Goal: Task Accomplishment & Management: Complete application form

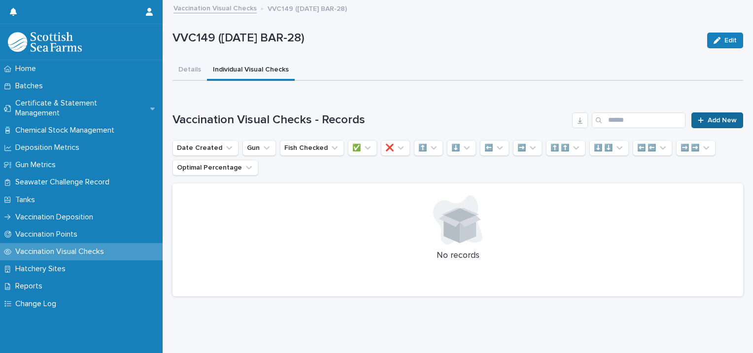
click at [714, 117] on span "Add New" at bounding box center [722, 120] width 29 height 7
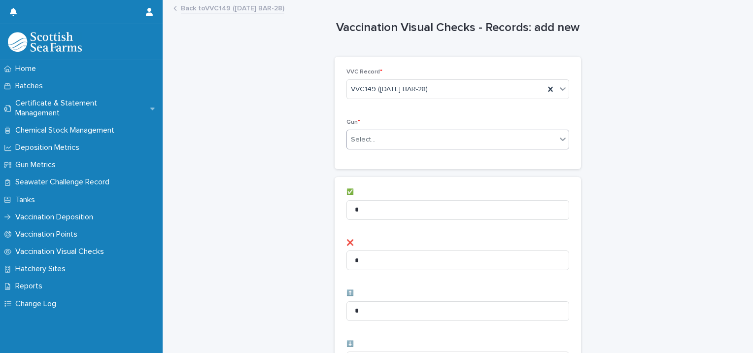
click at [409, 138] on div "Select..." at bounding box center [451, 140] width 209 height 16
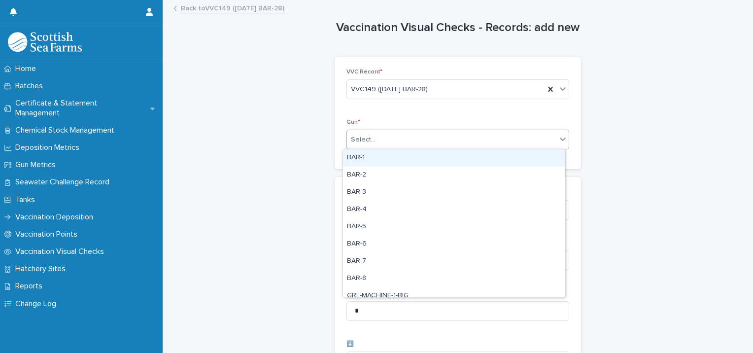
click at [364, 158] on div "BAR-1" at bounding box center [454, 157] width 222 height 17
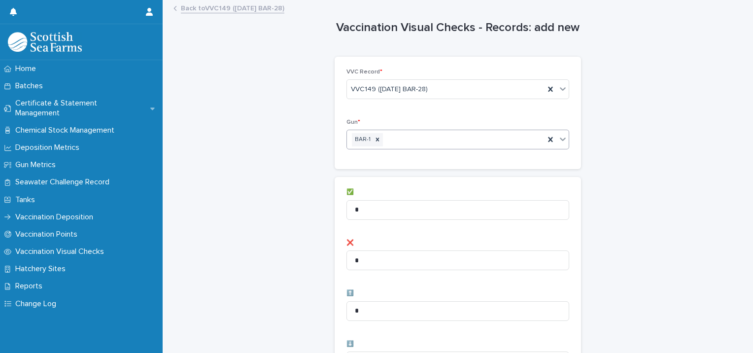
click at [401, 137] on div "BAR-1" at bounding box center [446, 139] width 198 height 17
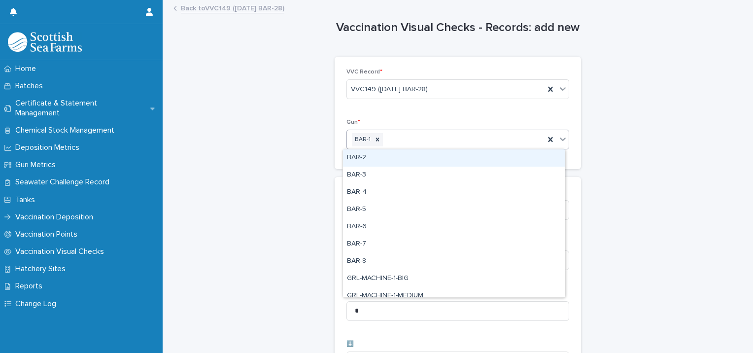
click at [379, 157] on div "BAR-2" at bounding box center [454, 157] width 222 height 17
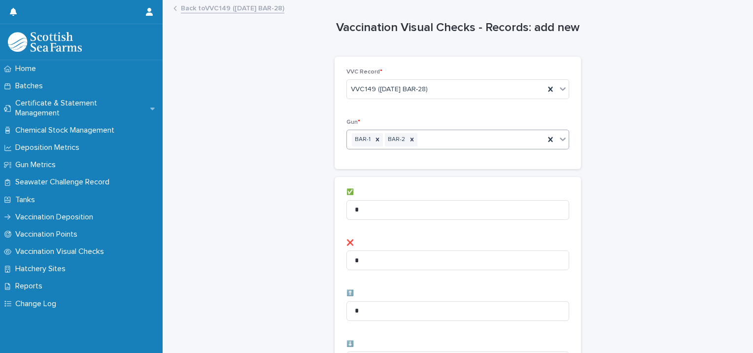
click at [424, 137] on div "BAR-1 BAR-2" at bounding box center [446, 139] width 198 height 17
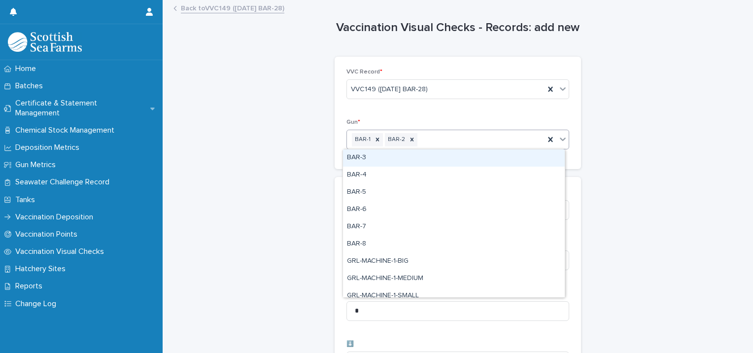
click at [408, 156] on div "BAR-3" at bounding box center [454, 157] width 222 height 17
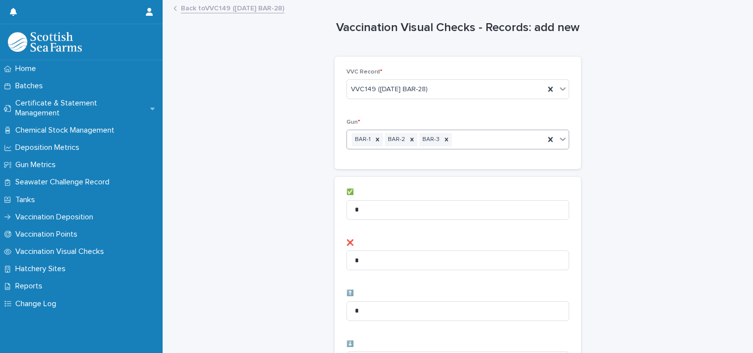
click at [457, 136] on div "BAR-1 BAR-2 BAR-3" at bounding box center [446, 139] width 198 height 17
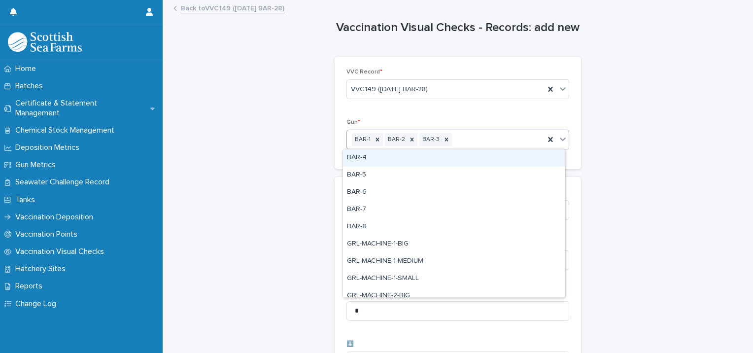
click at [404, 161] on div "BAR-4" at bounding box center [454, 157] width 222 height 17
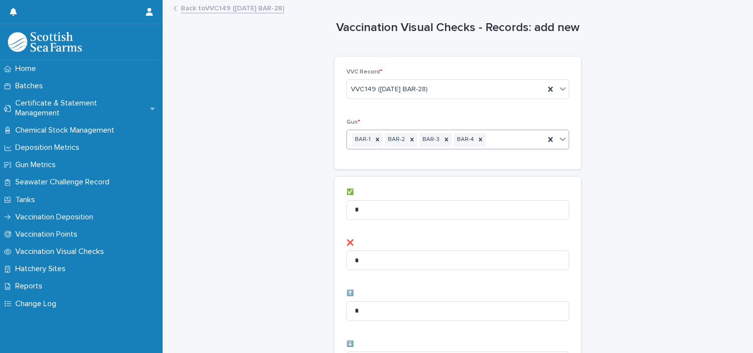
click at [496, 136] on div "BAR-1 BAR-2 BAR-3 BAR-4" at bounding box center [446, 139] width 198 height 17
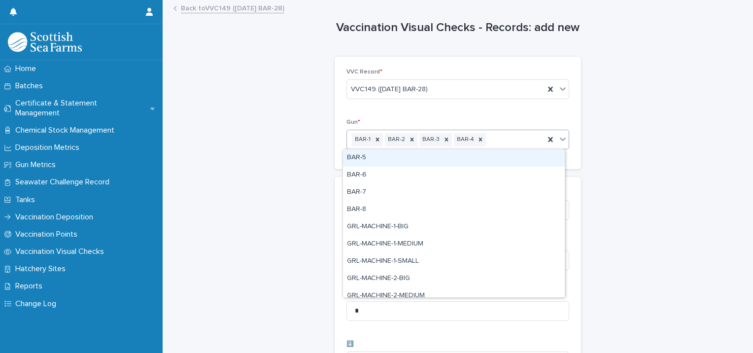
click at [422, 157] on div "BAR-5" at bounding box center [454, 157] width 222 height 17
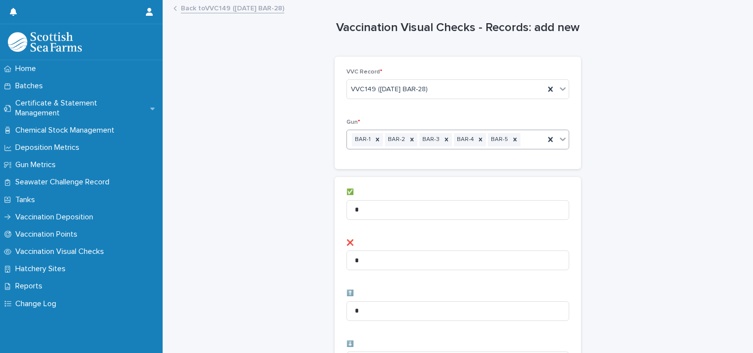
click at [523, 136] on div "BAR-1 BAR-2 BAR-3 BAR-4 BAR-5" at bounding box center [446, 139] width 198 height 17
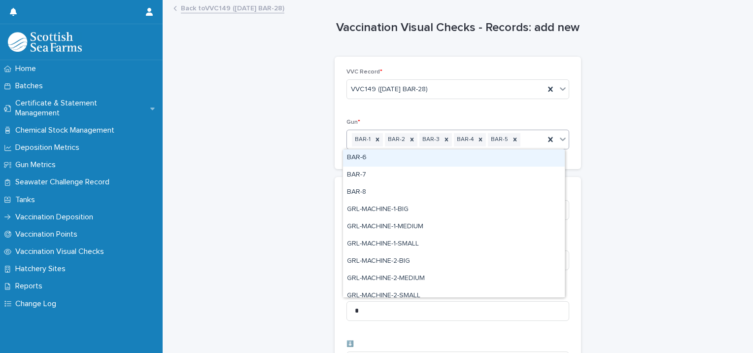
click at [434, 159] on div "BAR-6" at bounding box center [454, 157] width 222 height 17
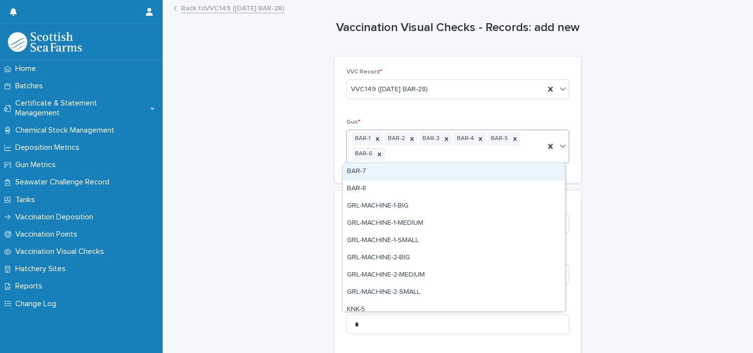
click at [402, 152] on div "BAR-1 BAR-2 BAR-3 BAR-4 BAR-5 BAR-6" at bounding box center [446, 146] width 198 height 33
click at [380, 175] on div "BAR-7" at bounding box center [454, 171] width 222 height 17
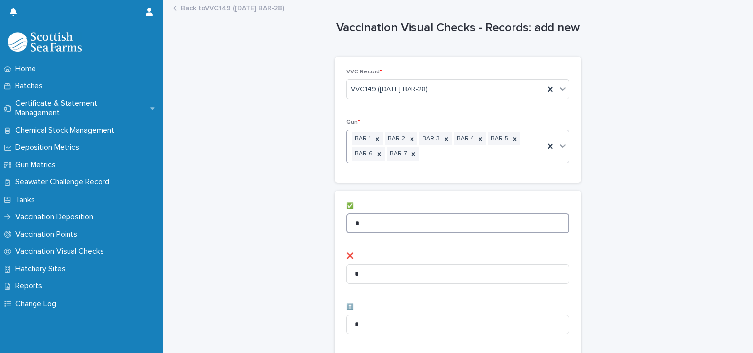
drag, startPoint x: 367, startPoint y: 222, endPoint x: 331, endPoint y: 216, distance: 36.4
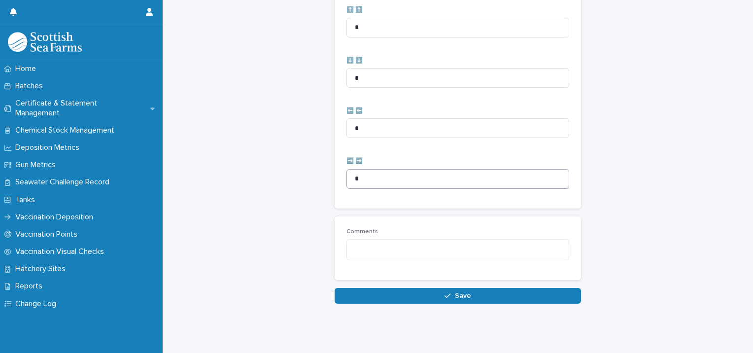
scroll to position [506, 0]
type input "**"
click at [392, 241] on textarea at bounding box center [457, 249] width 223 height 21
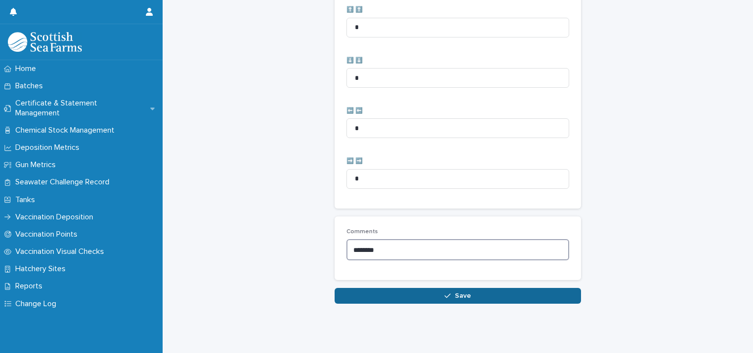
type textarea "********"
click at [415, 288] on button "Save" at bounding box center [458, 296] width 246 height 16
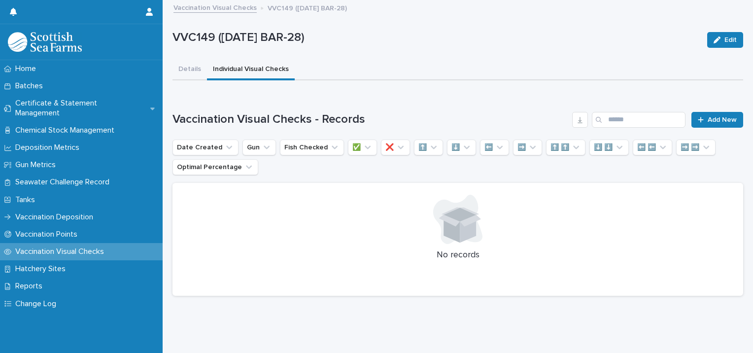
scroll to position [7, 0]
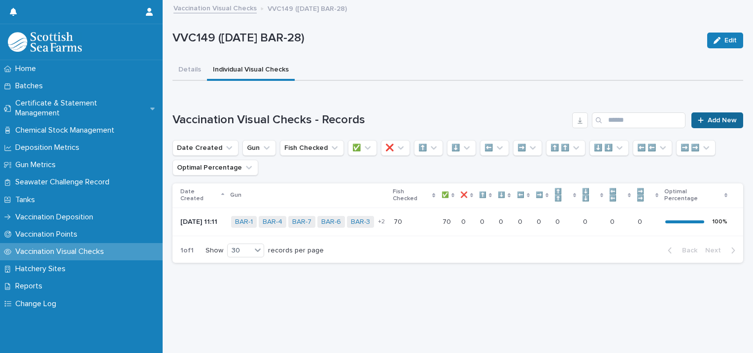
click at [708, 117] on span "Add New" at bounding box center [722, 120] width 29 height 7
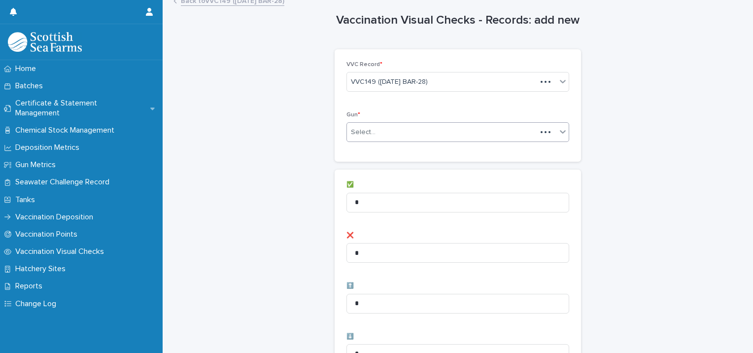
scroll to position [8, 0]
click at [401, 126] on div "Select..." at bounding box center [451, 132] width 209 height 16
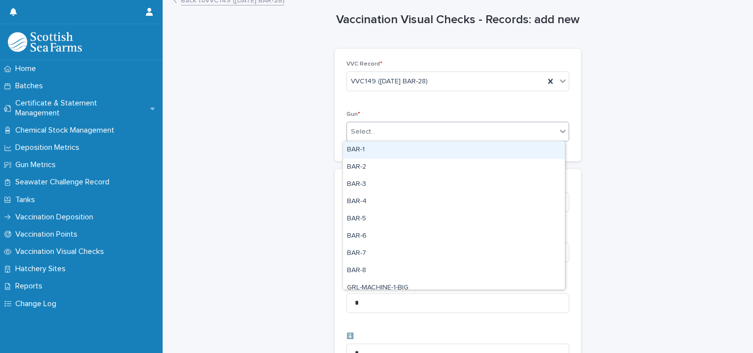
click at [361, 147] on div "BAR-1" at bounding box center [454, 149] width 222 height 17
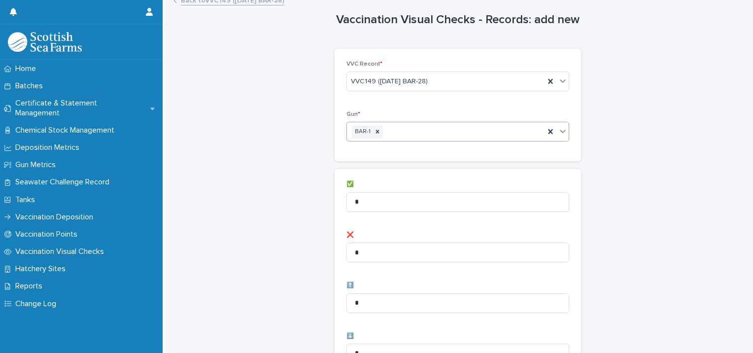
click at [403, 130] on div "BAR-1" at bounding box center [446, 131] width 198 height 17
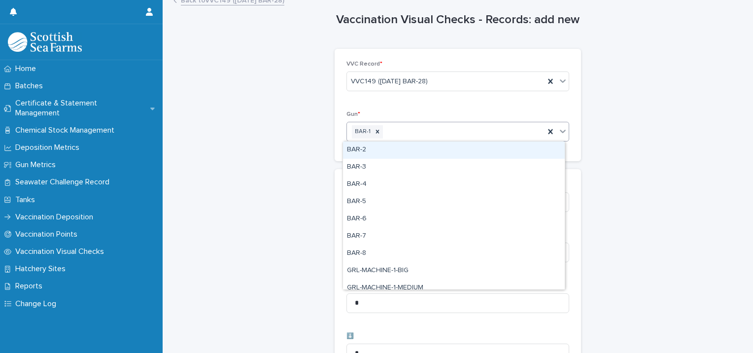
click at [370, 151] on div "BAR-2" at bounding box center [454, 149] width 222 height 17
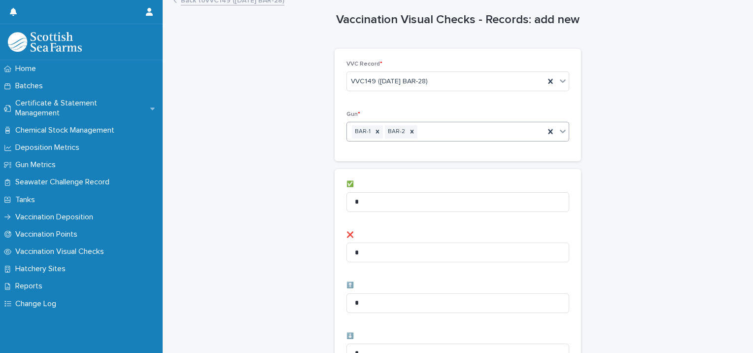
click at [429, 127] on div "BAR-1 BAR-2" at bounding box center [446, 131] width 198 height 17
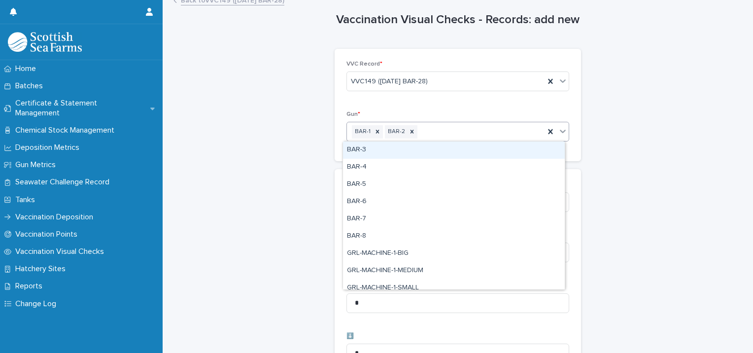
click at [380, 144] on div "BAR-3" at bounding box center [454, 149] width 222 height 17
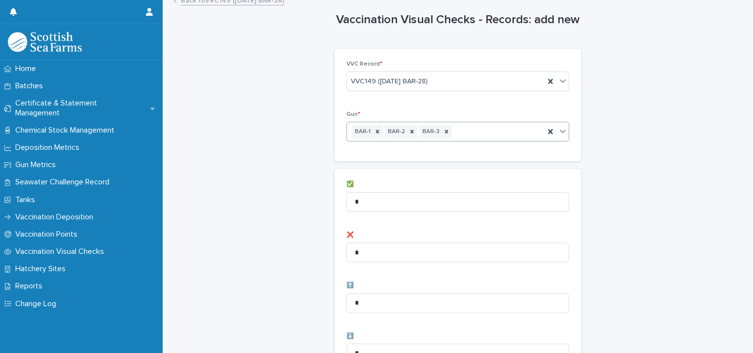
click at [474, 128] on div "BAR-1 BAR-2 BAR-3" at bounding box center [446, 131] width 198 height 17
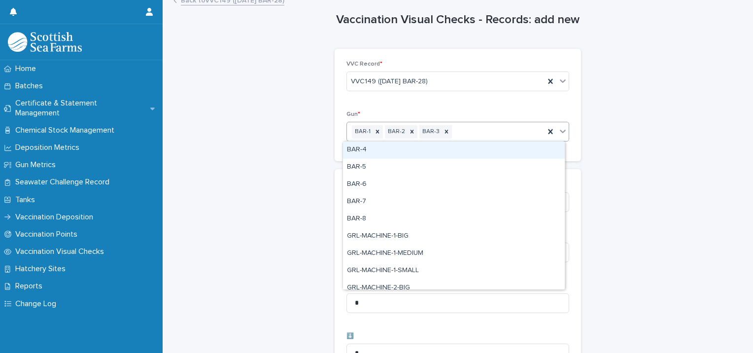
click at [388, 146] on div "BAR-4" at bounding box center [454, 149] width 222 height 17
click at [498, 127] on div "BAR-1 BAR-2 BAR-3 BAR-4" at bounding box center [446, 131] width 198 height 17
click at [401, 148] on div "BAR-5" at bounding box center [454, 149] width 222 height 17
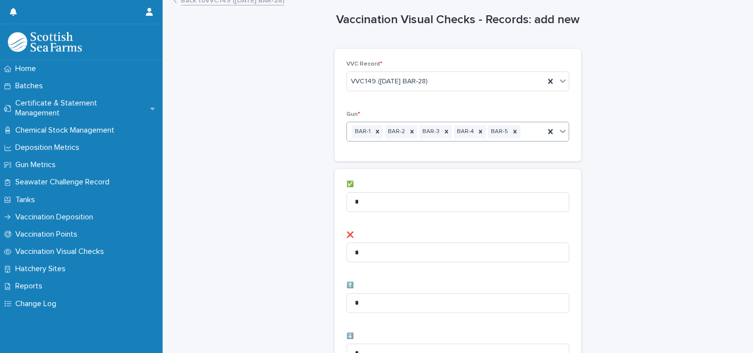
click at [524, 128] on div "BAR-1 BAR-2 BAR-3 BAR-4 BAR-5" at bounding box center [446, 131] width 198 height 17
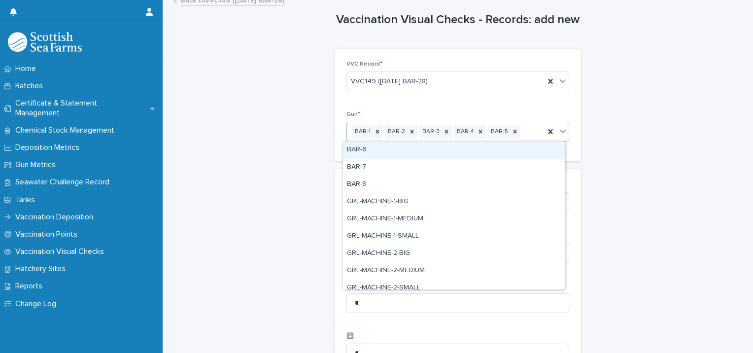
click at [442, 149] on div "BAR-6" at bounding box center [454, 149] width 222 height 17
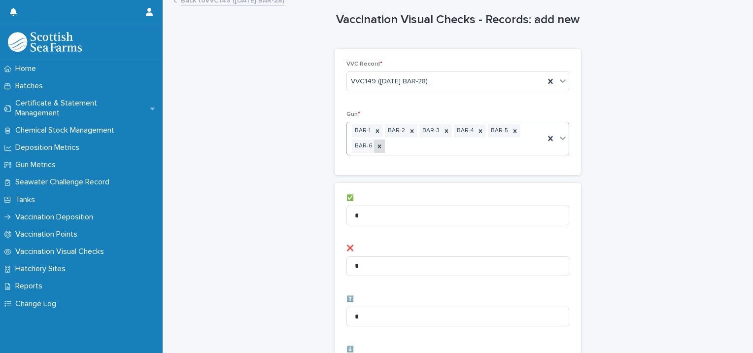
click at [378, 144] on icon at bounding box center [379, 145] width 3 height 3
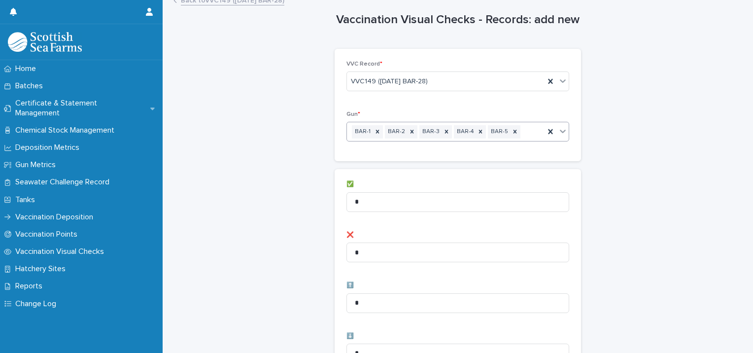
click at [520, 130] on div "BAR-1 BAR-2 BAR-3 BAR-4 BAR-5" at bounding box center [446, 131] width 198 height 17
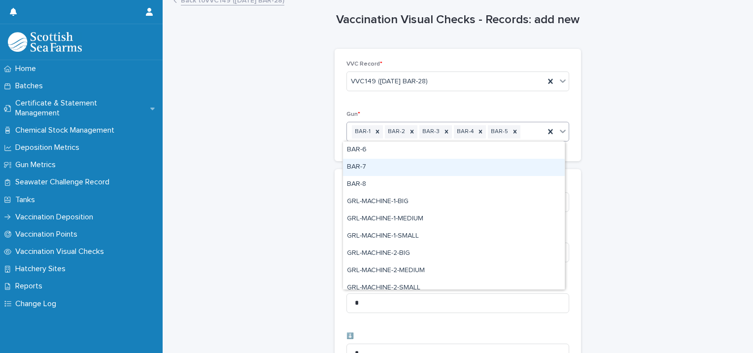
click at [390, 162] on div "BAR-7" at bounding box center [454, 167] width 222 height 17
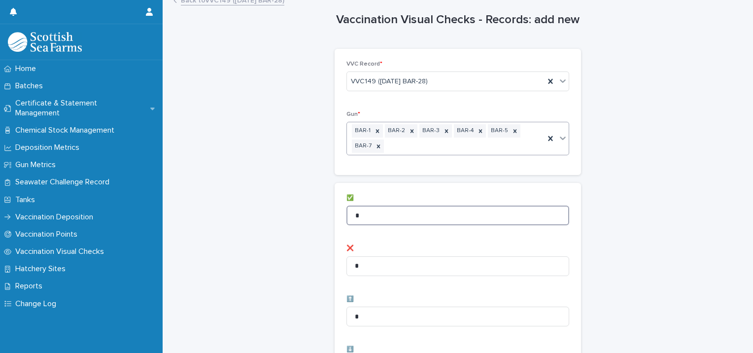
drag, startPoint x: 341, startPoint y: 211, endPoint x: 310, endPoint y: 207, distance: 31.9
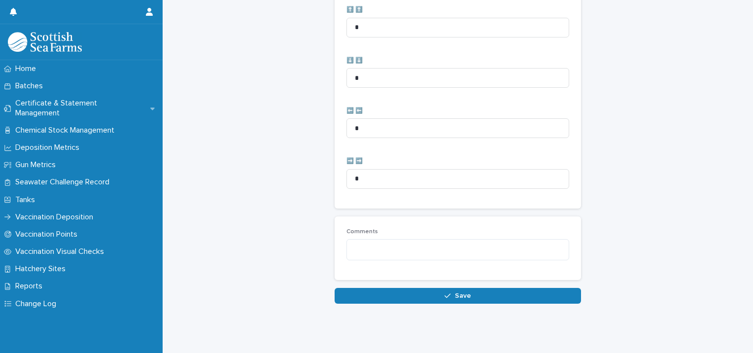
scroll to position [506, 0]
type input "**"
click at [365, 243] on textarea at bounding box center [457, 249] width 223 height 21
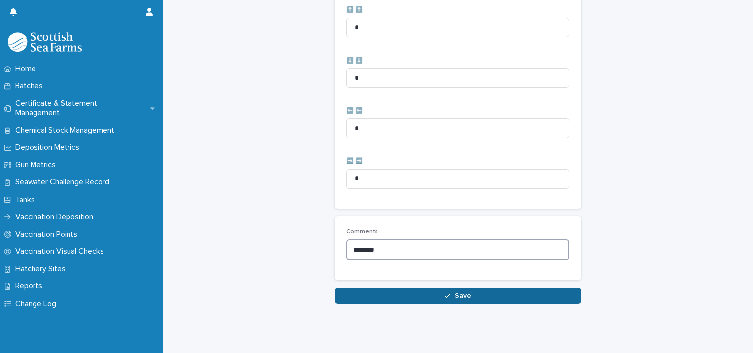
type textarea "********"
click at [467, 289] on button "Save" at bounding box center [458, 296] width 246 height 16
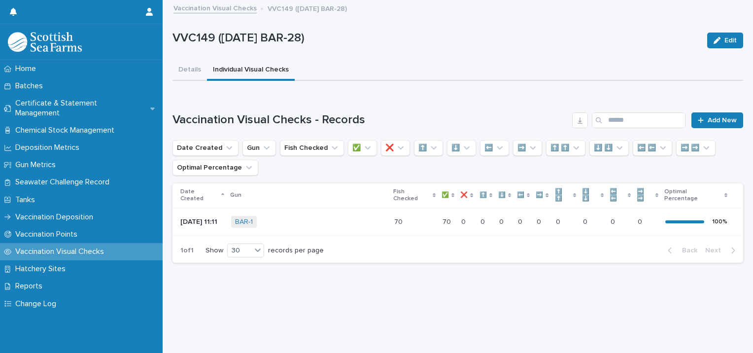
scroll to position [7, 0]
click at [723, 117] on span "Add New" at bounding box center [722, 120] width 29 height 7
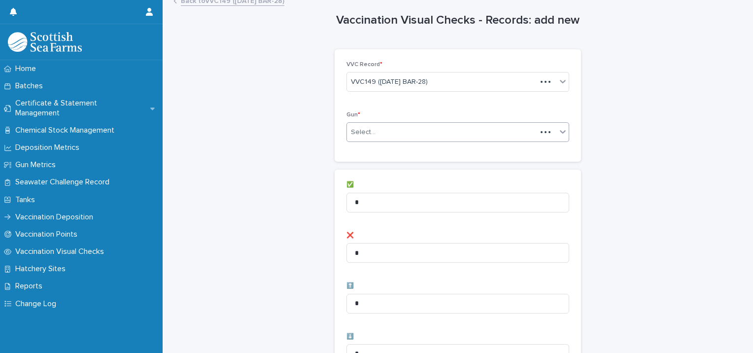
scroll to position [8, 0]
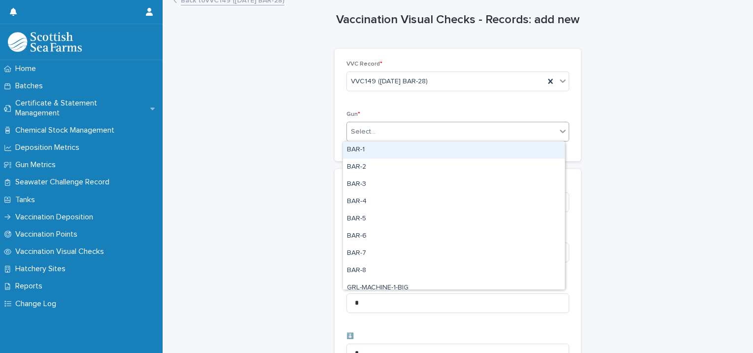
click at [427, 132] on div "Select..." at bounding box center [451, 132] width 209 height 16
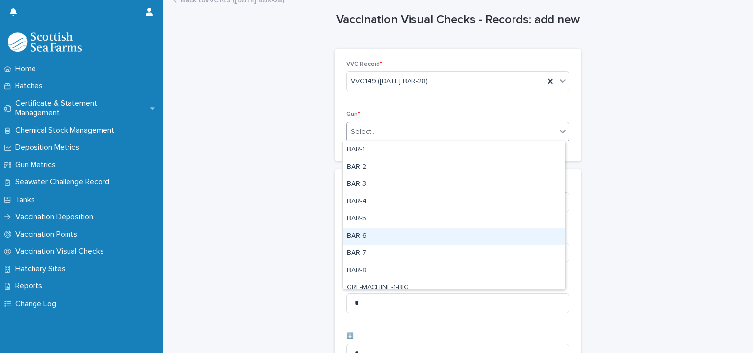
click at [371, 233] on div "BAR-6" at bounding box center [454, 236] width 222 height 17
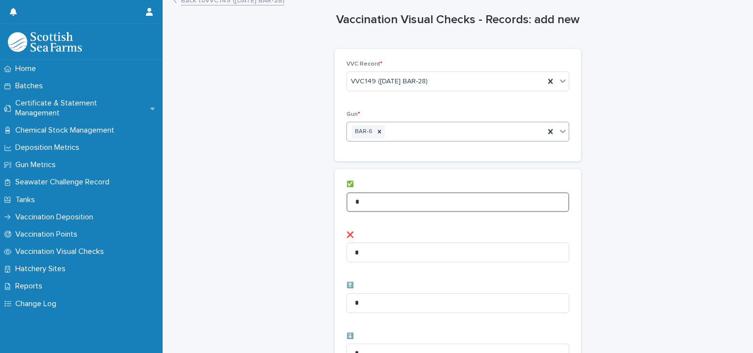
click at [363, 201] on input "*" at bounding box center [457, 202] width 223 height 20
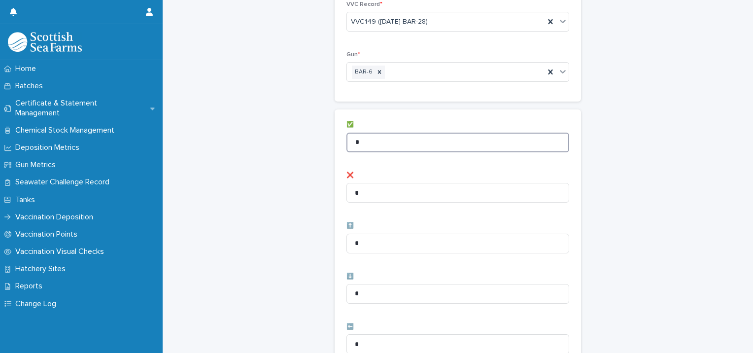
scroll to position [106, 0]
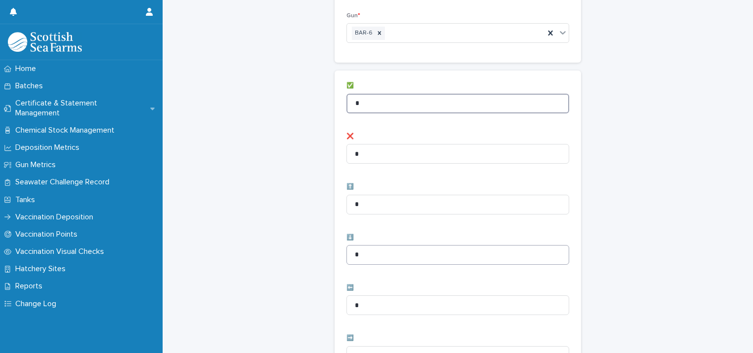
type input "*"
drag, startPoint x: 372, startPoint y: 252, endPoint x: 327, endPoint y: 248, distance: 44.6
click at [329, 249] on div "Vaccination Visual Checks - Records: add new Loading... Saving… Loading... Savi…" at bounding box center [458, 289] width 571 height 788
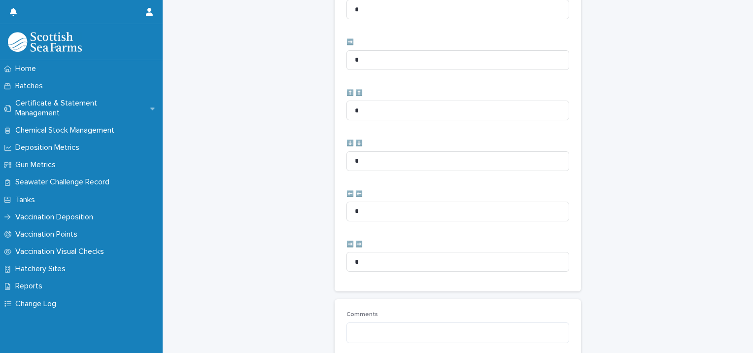
scroll to position [492, 0]
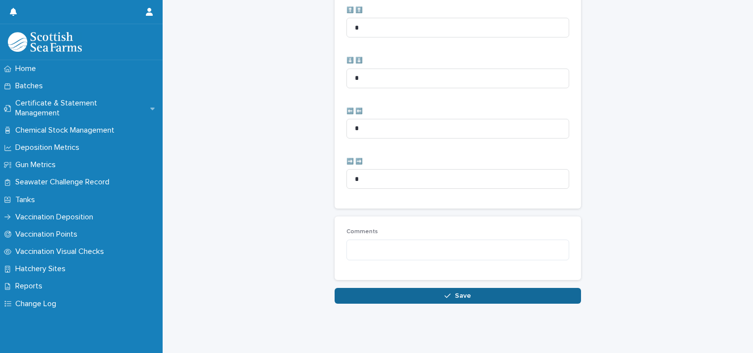
type input "*"
click at [380, 288] on button "Save" at bounding box center [458, 296] width 246 height 16
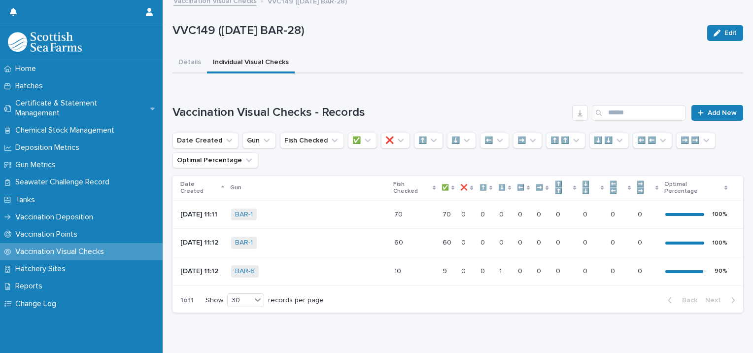
scroll to position [43, 0]
